Goal: Transaction & Acquisition: Purchase product/service

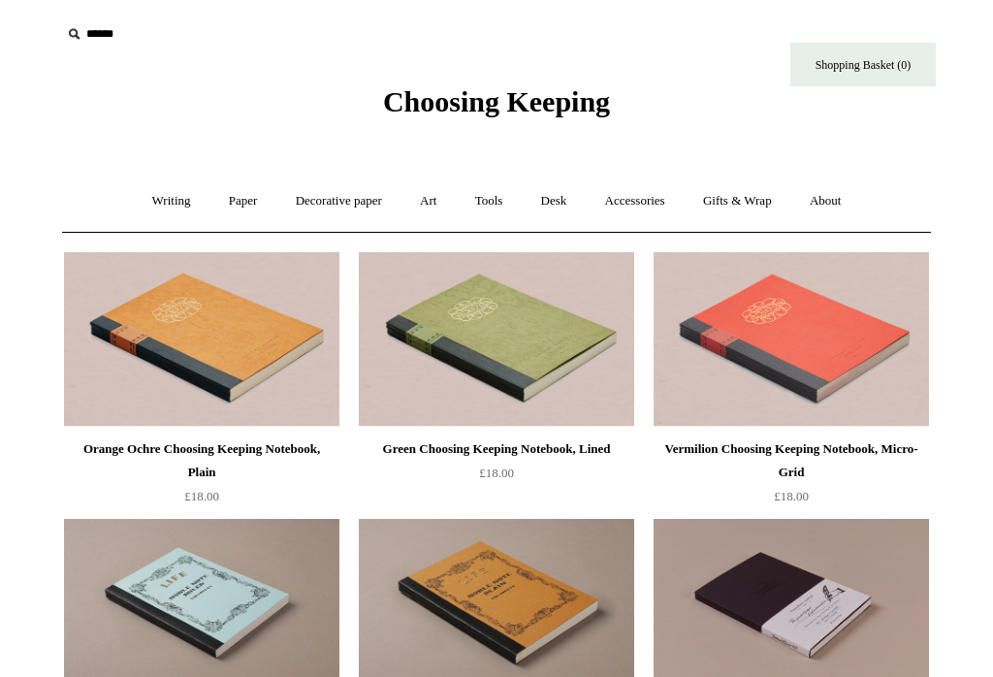
click at [75, 38] on icon at bounding box center [73, 33] width 21 height 21
click at [84, 37] on input "text" at bounding box center [180, 34] width 238 height 36
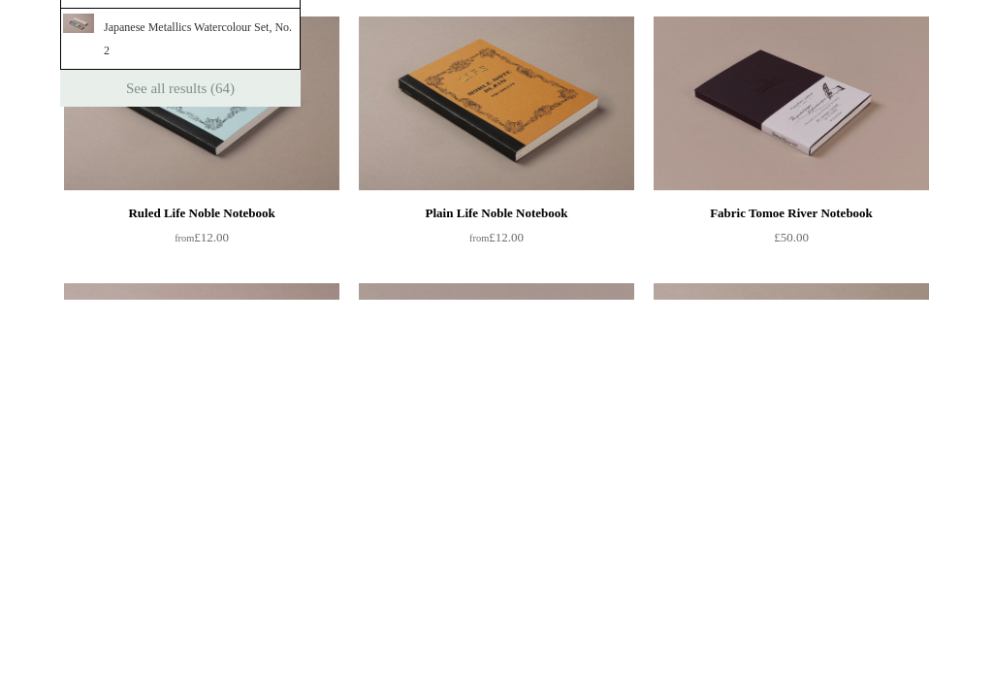
type input "**********"
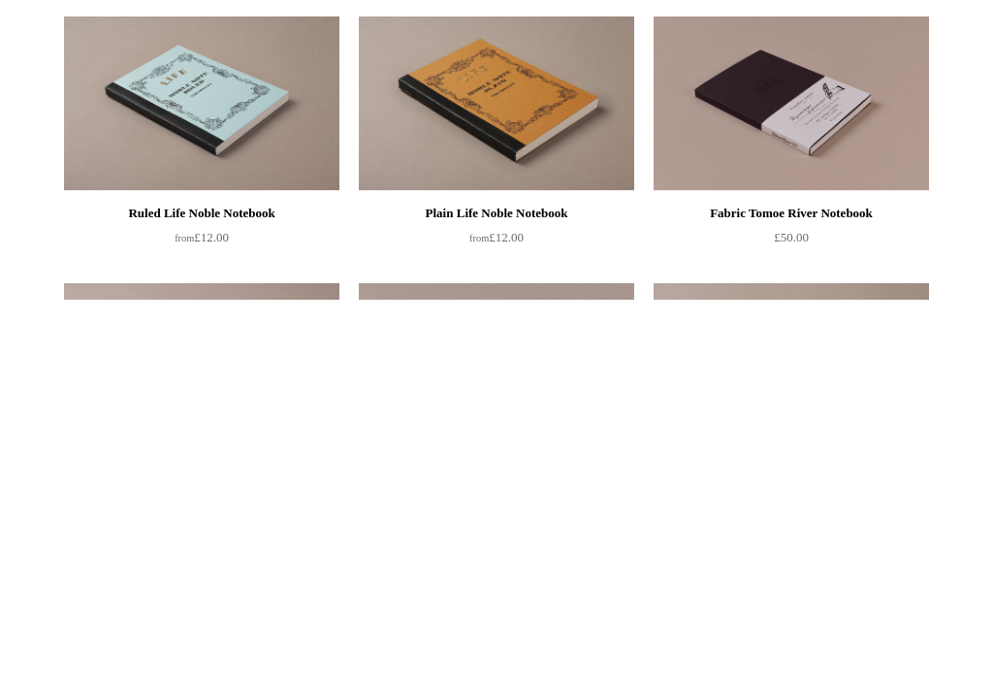
scroll to position [502, 0]
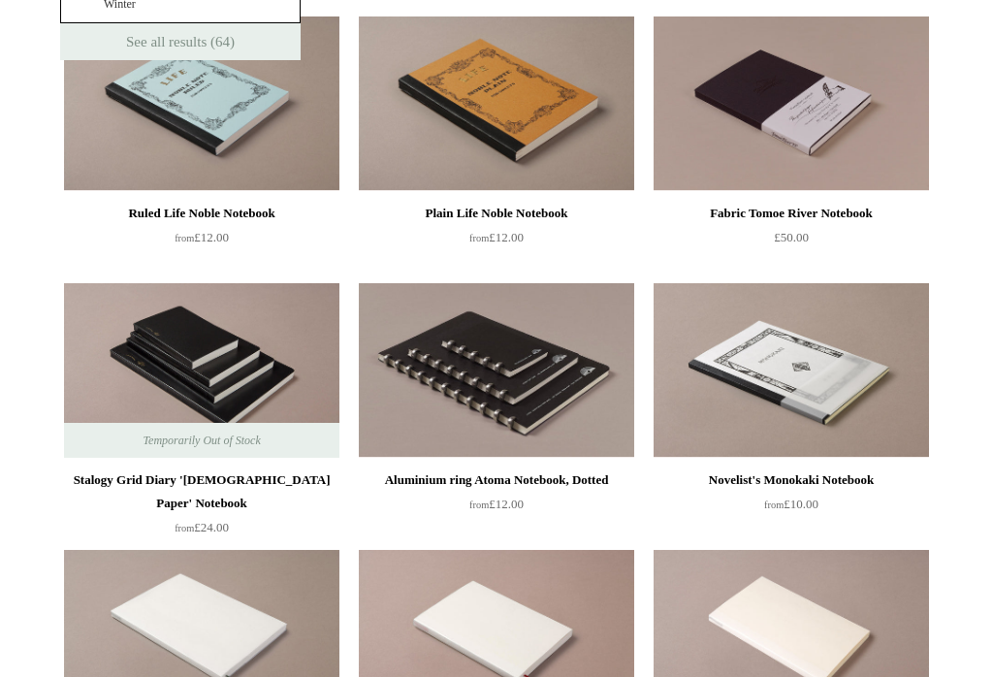
click at [167, 60] on link "See all results (64)" at bounding box center [180, 41] width 240 height 37
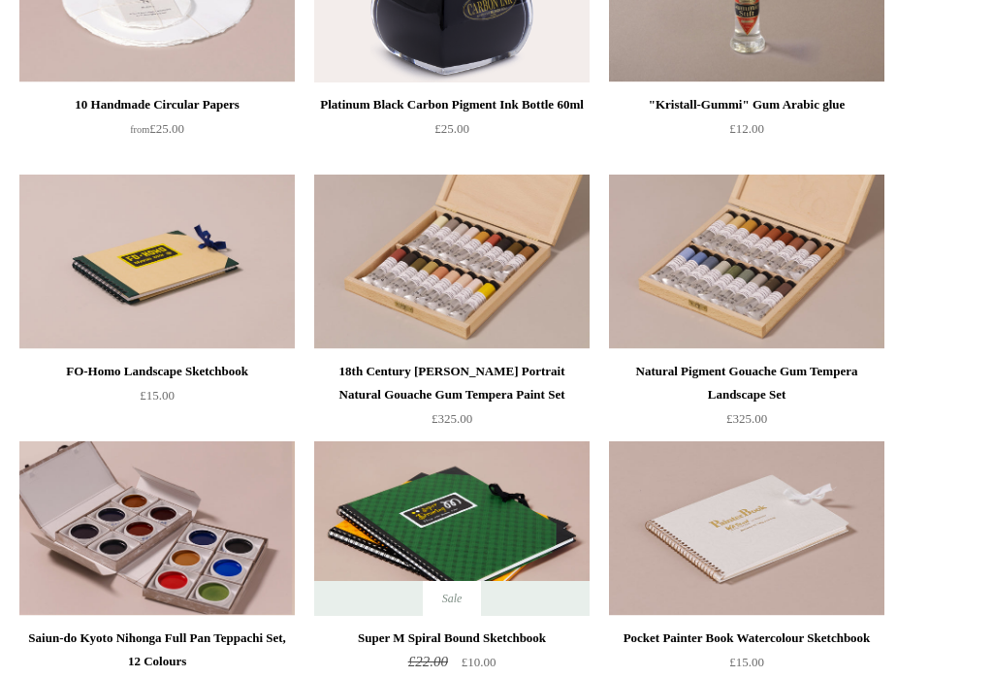
scroll to position [5030, 0]
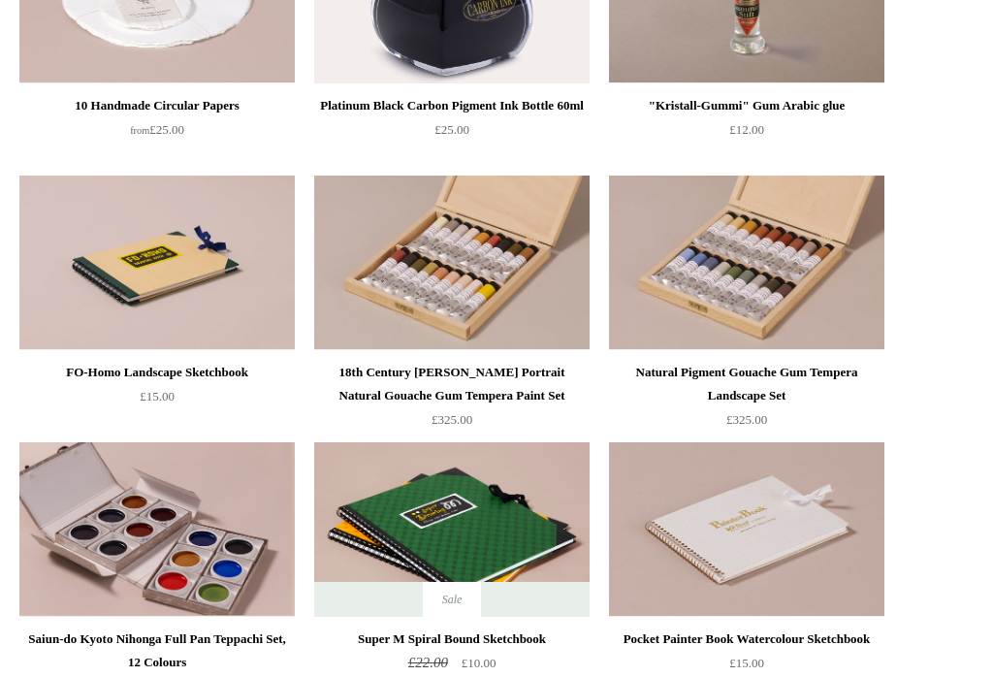
click at [749, 572] on img at bounding box center [746, 529] width 275 height 174
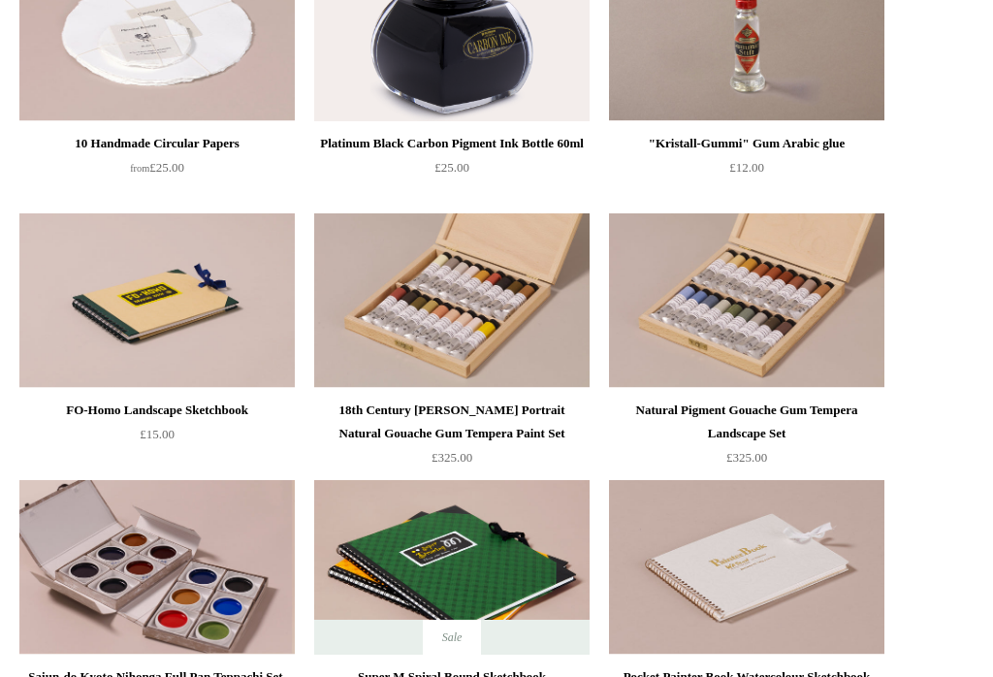
scroll to position [4902, 0]
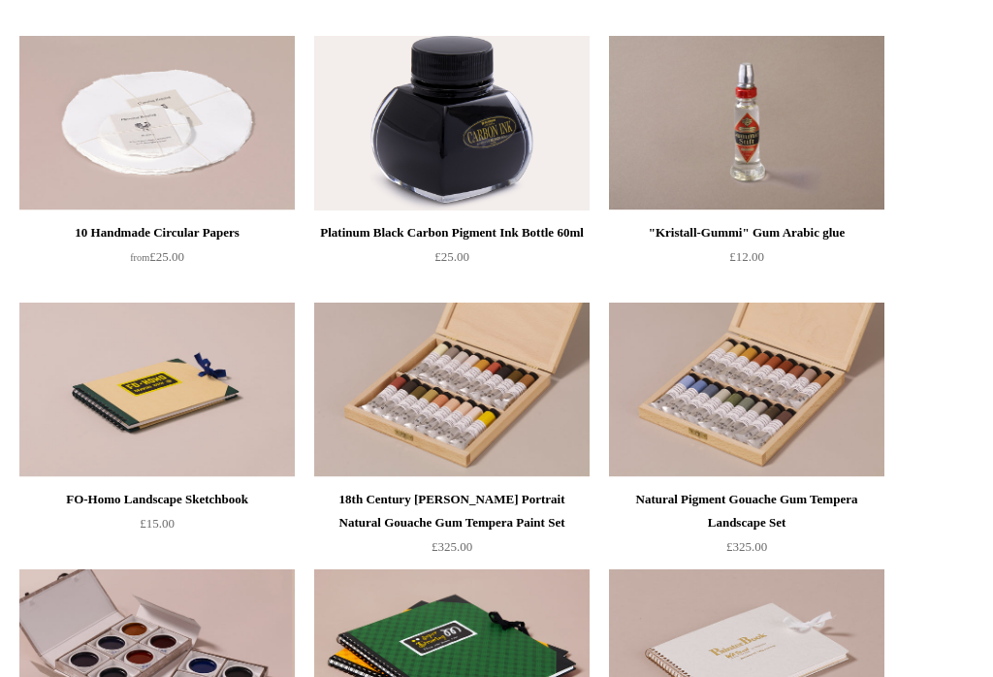
click at [162, 410] on img at bounding box center [156, 390] width 275 height 174
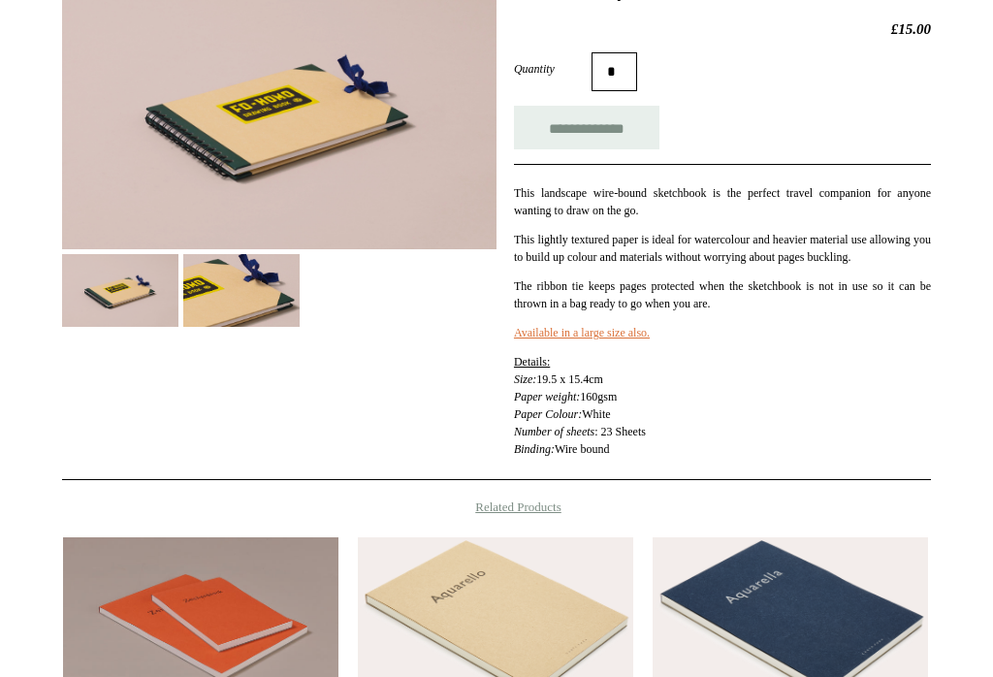
scroll to position [322, 0]
